Goal: Task Accomplishment & Management: Use online tool/utility

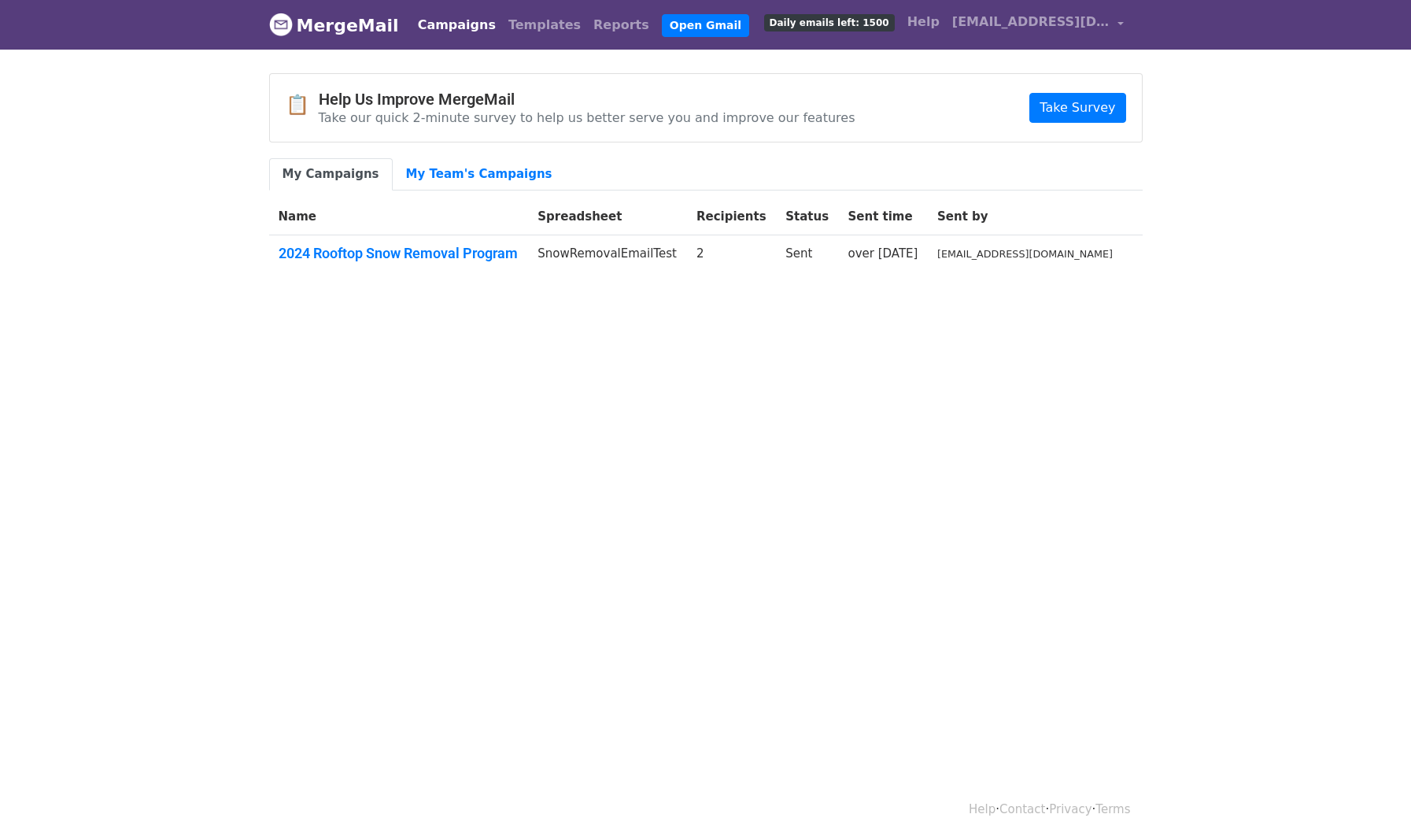
click at [337, 19] on link "MergeMail" at bounding box center [334, 25] width 130 height 33
click at [918, 22] on link "Help" at bounding box center [924, 22] width 45 height 32
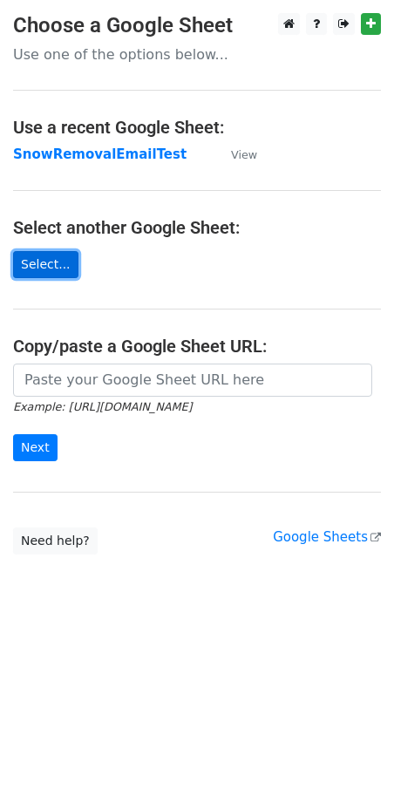
click at [58, 264] on link "Select..." at bounding box center [45, 264] width 65 height 27
click at [49, 264] on link "Select..." at bounding box center [45, 264] width 65 height 27
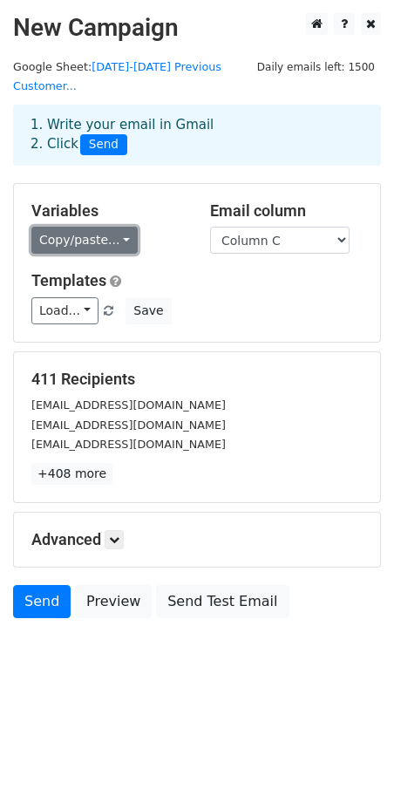
click at [112, 227] on link "Copy/paste..." at bounding box center [84, 240] width 106 height 27
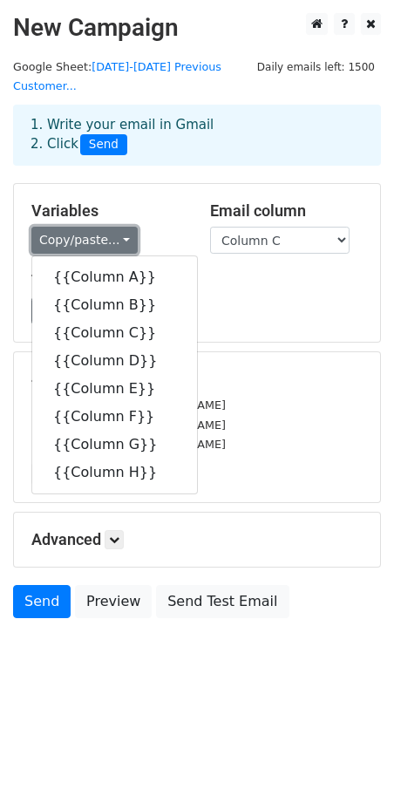
click at [112, 227] on link "Copy/paste..." at bounding box center [84, 240] width 106 height 27
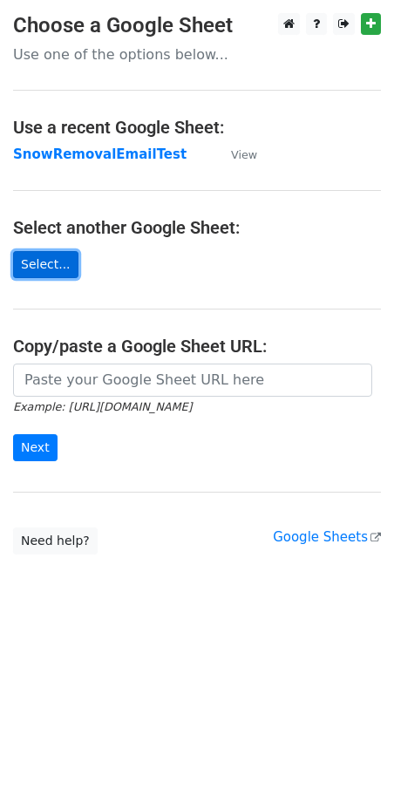
click at [55, 261] on link "Select..." at bounding box center [45, 264] width 65 height 27
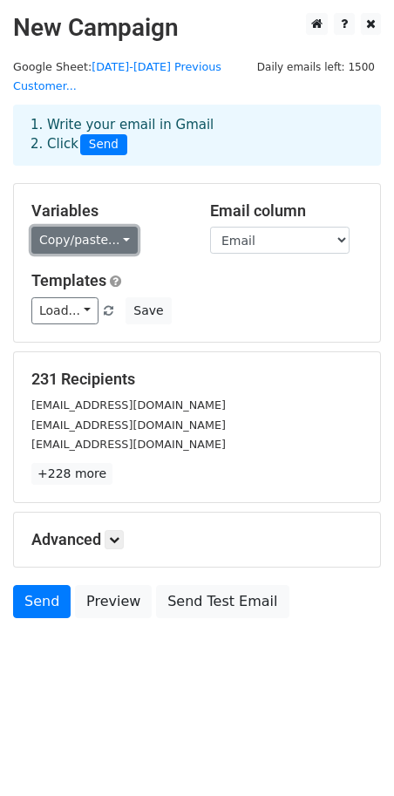
click at [122, 227] on link "Copy/paste..." at bounding box center [84, 240] width 106 height 27
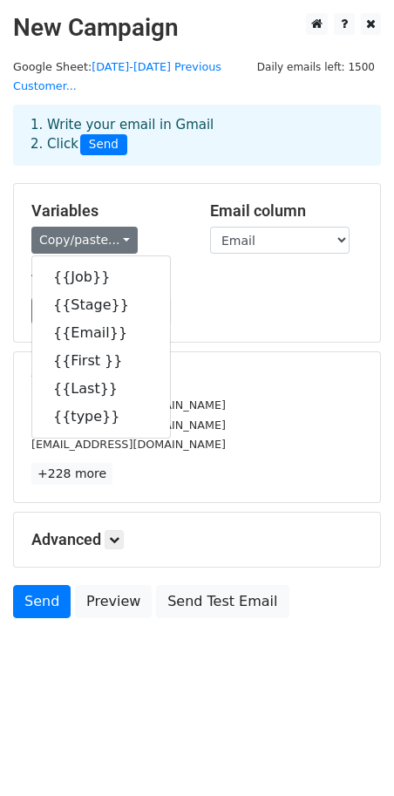
click at [263, 297] on div "Load... No templates saved Save" at bounding box center [197, 310] width 358 height 27
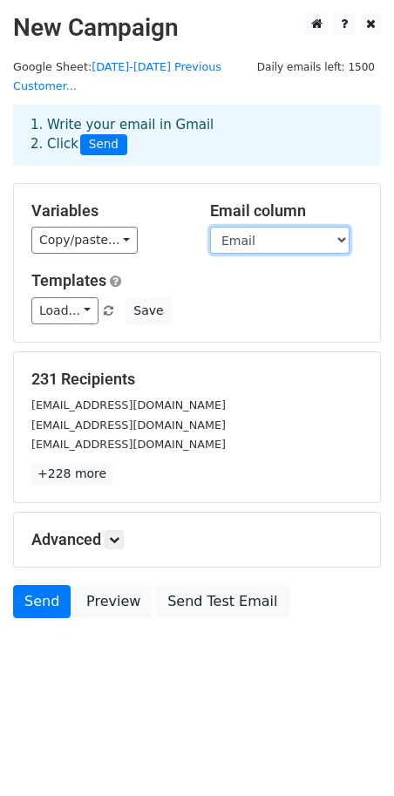
click at [277, 227] on select "Job Stage Email First Last type" at bounding box center [280, 240] width 140 height 27
click at [210, 227] on select "Job Stage Email First Last type" at bounding box center [280, 240] width 140 height 27
click at [278, 227] on select "Job Stage Email First Last type" at bounding box center [280, 240] width 140 height 27
click at [210, 227] on select "Job Stage Email First Last type" at bounding box center [280, 240] width 140 height 27
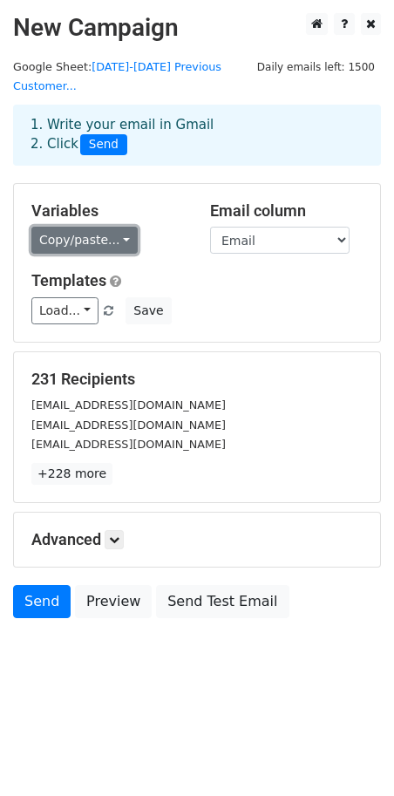
click at [112, 227] on link "Copy/paste..." at bounding box center [84, 240] width 106 height 27
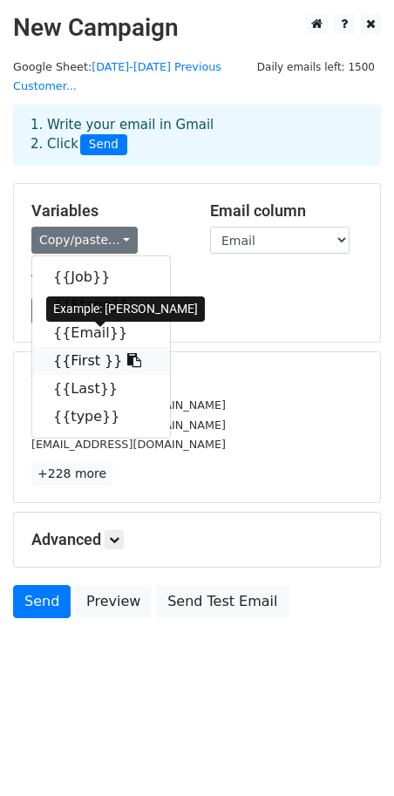
click at [127, 353] on icon at bounding box center [134, 360] width 14 height 14
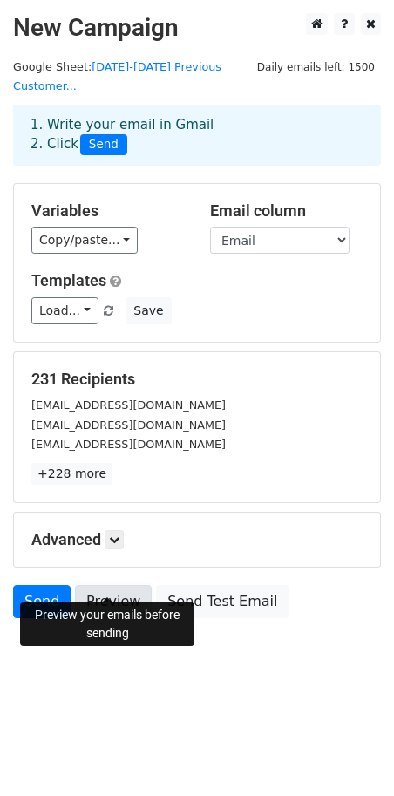
click at [119, 585] on link "Preview" at bounding box center [113, 601] width 77 height 33
click at [116, 585] on link "Preview" at bounding box center [113, 601] width 77 height 33
click at [117, 585] on link "Preview" at bounding box center [113, 601] width 77 height 33
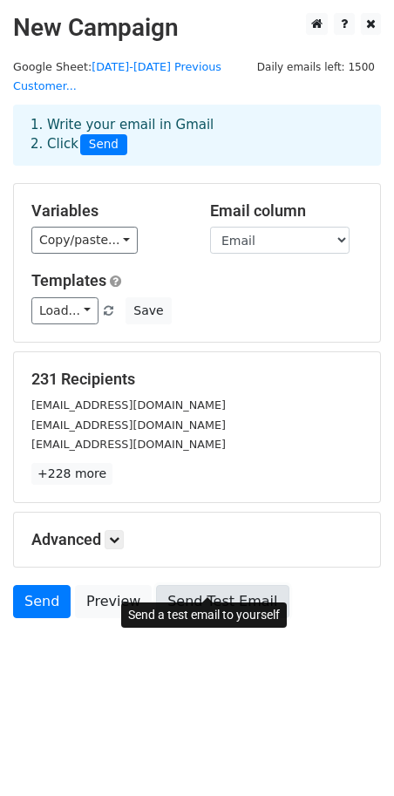
click at [244, 585] on link "Send Test Email" at bounding box center [222, 601] width 133 height 33
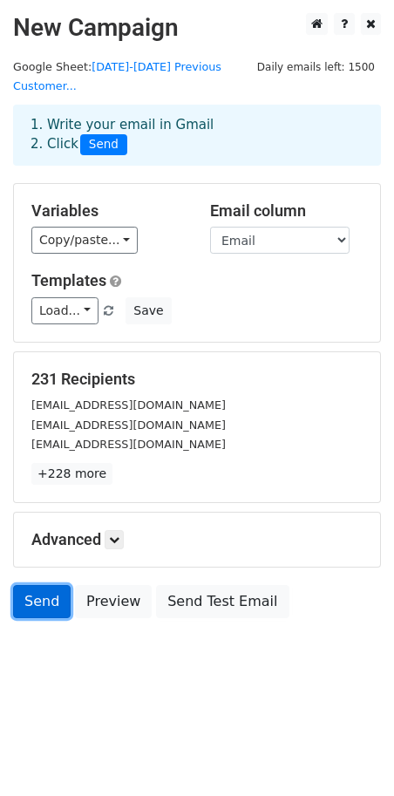
click at [35, 585] on link "Send" at bounding box center [42, 601] width 58 height 33
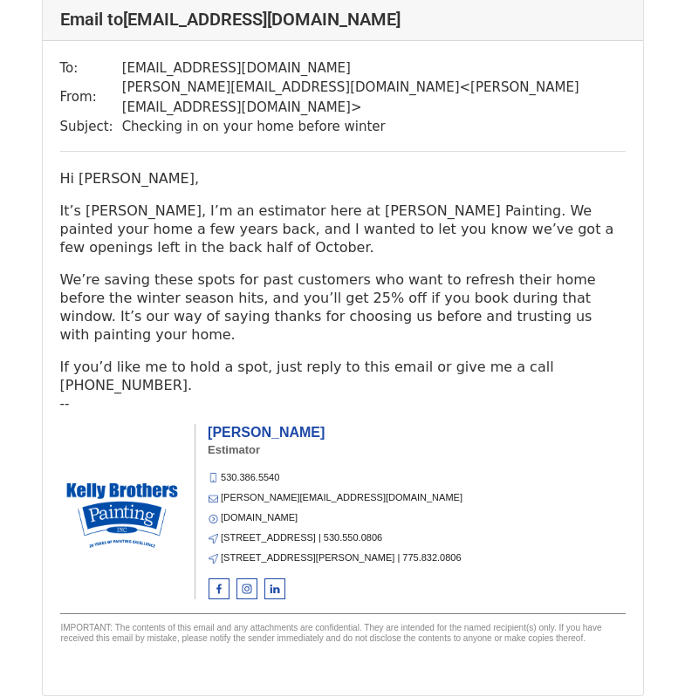
scroll to position [135, 0]
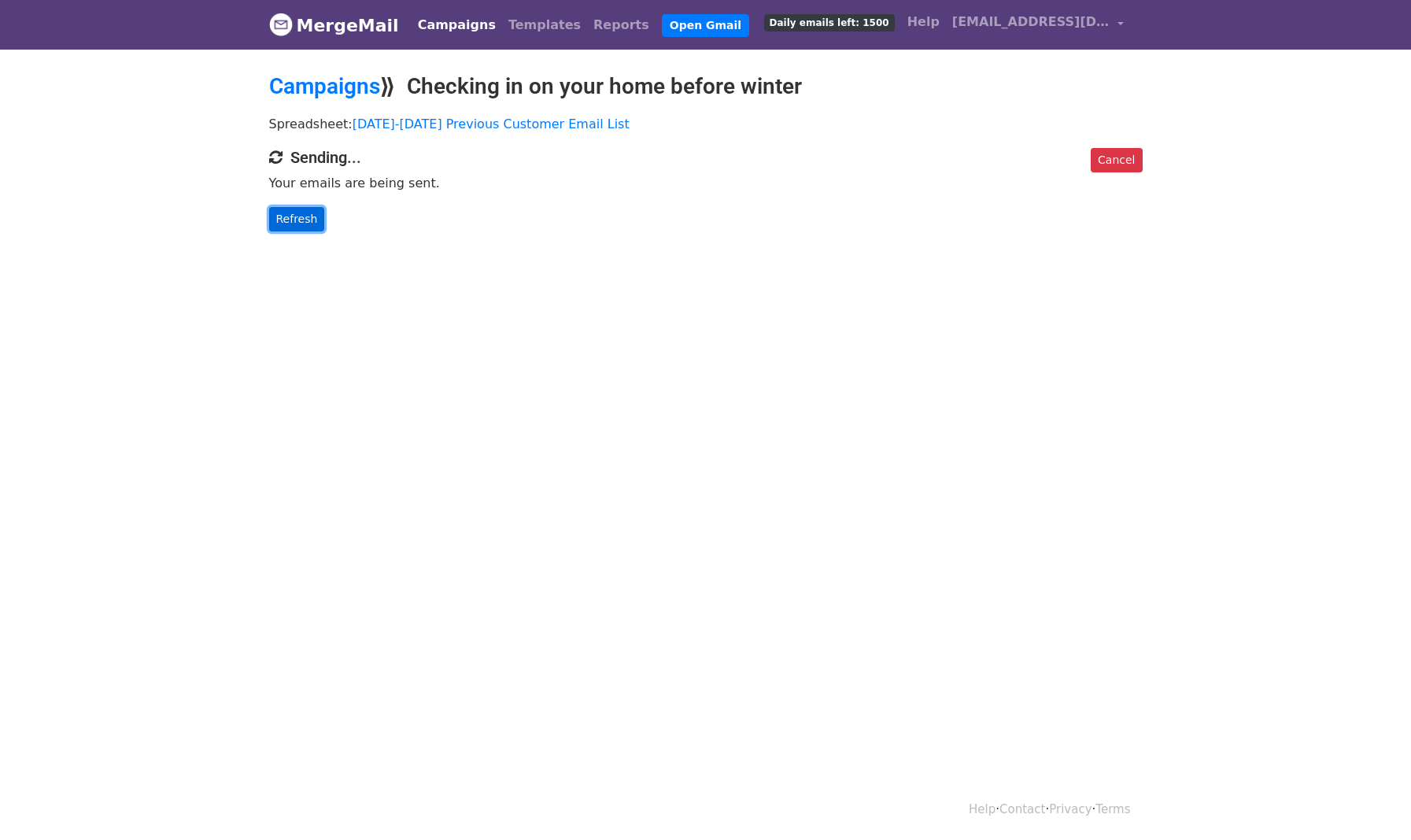
click at [293, 212] on link "Refresh" at bounding box center [297, 218] width 56 height 24
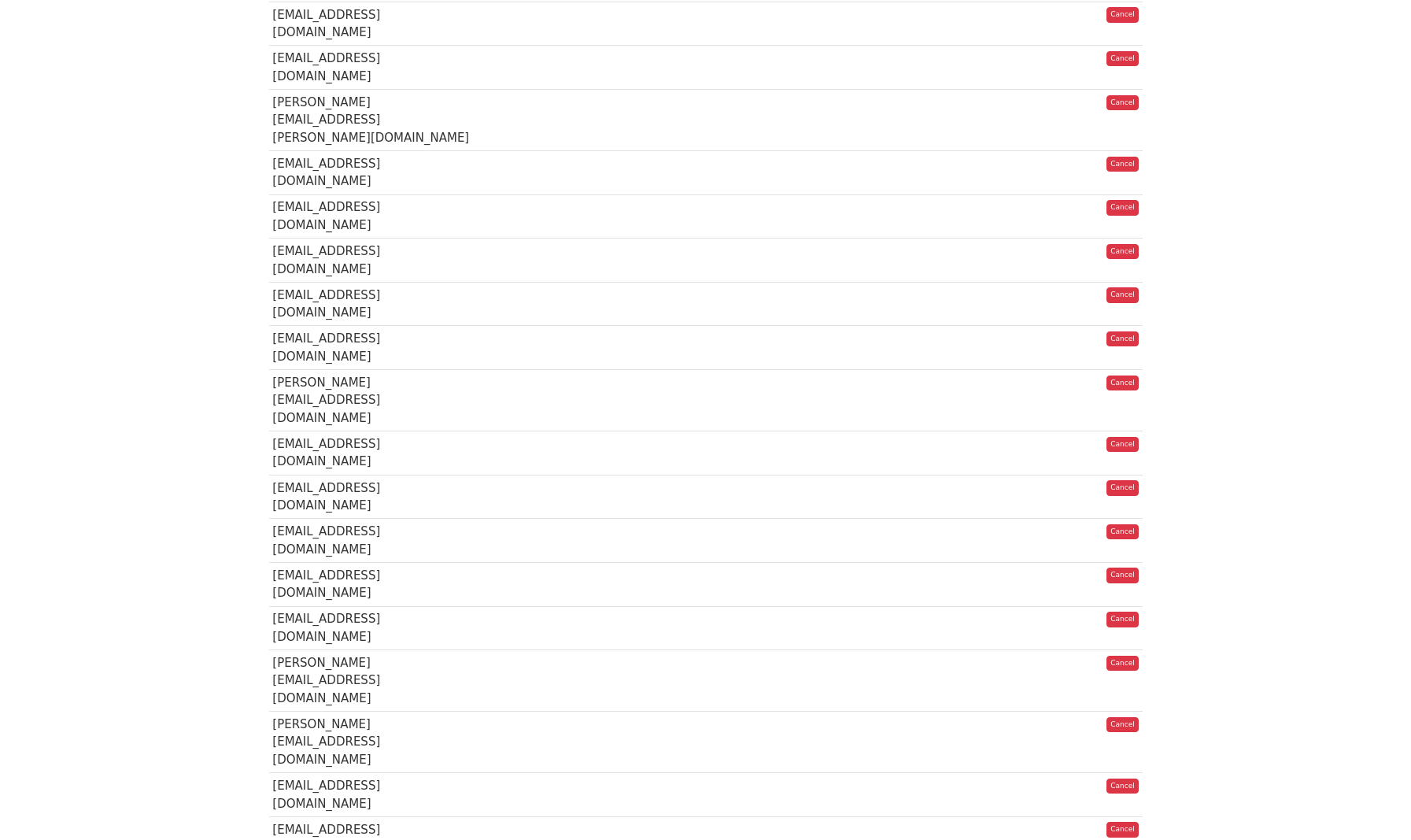
scroll to position [5616, 0]
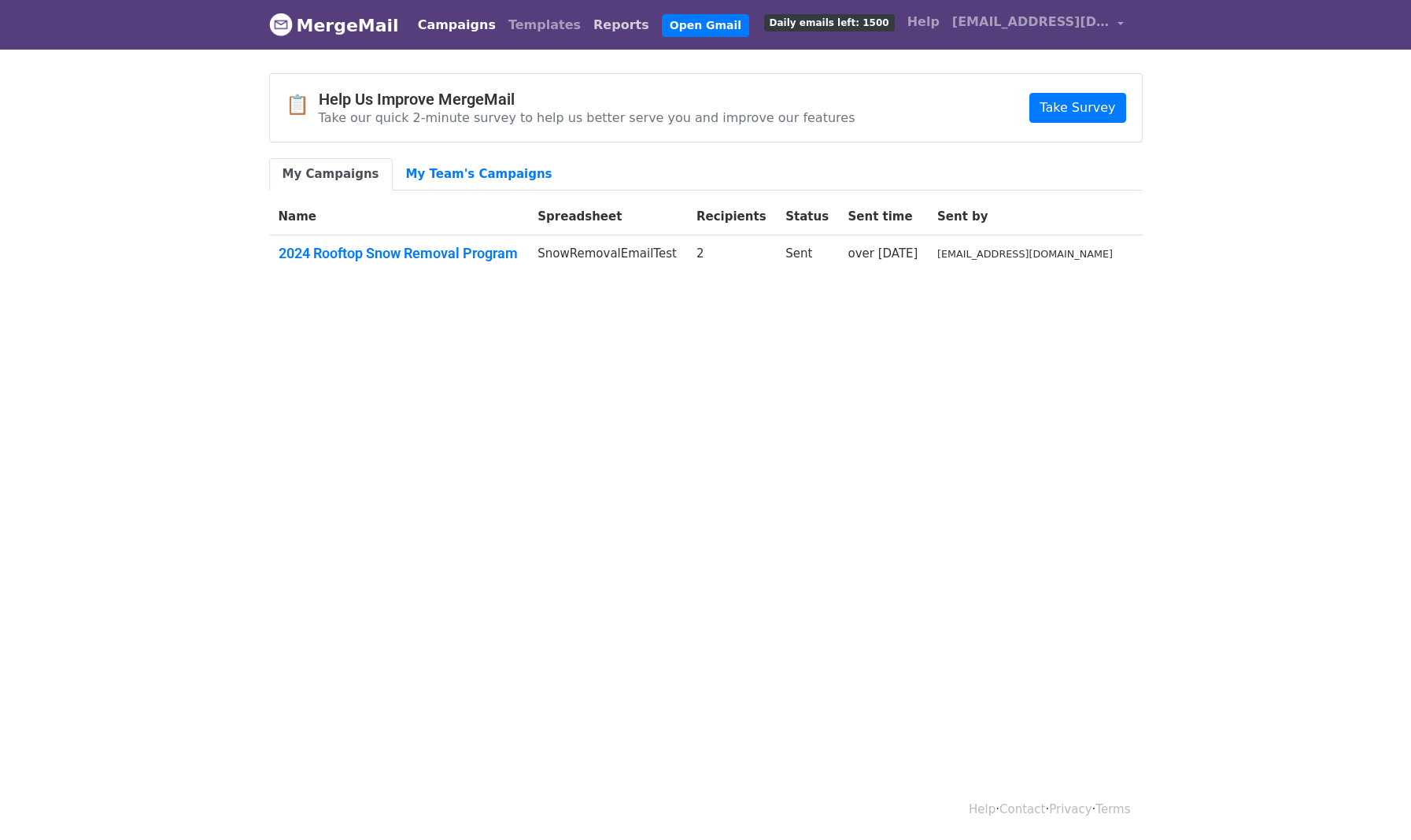
click at [587, 17] on link "Reports" at bounding box center [622, 24] width 69 height 32
